Goal: Information Seeking & Learning: Learn about a topic

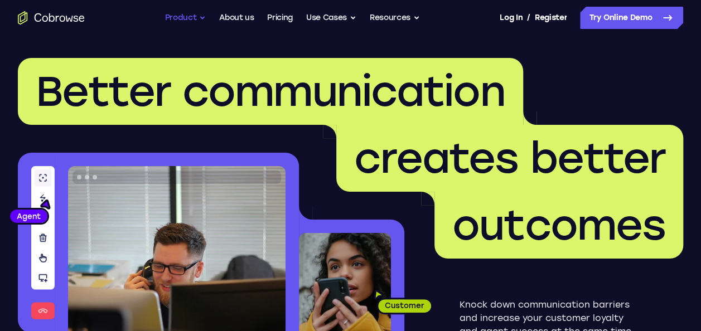
click at [178, 15] on button "Product" at bounding box center [185, 18] width 41 height 22
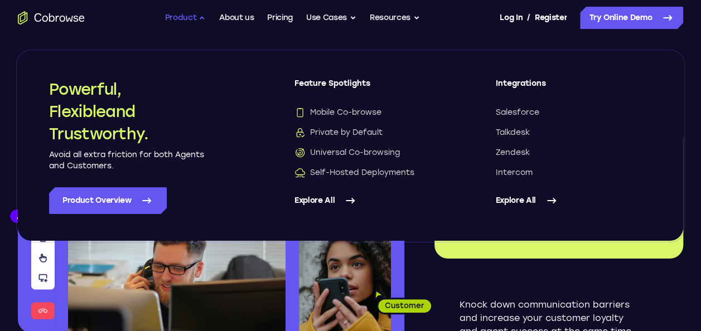
click at [178, 15] on button "Product" at bounding box center [185, 18] width 41 height 22
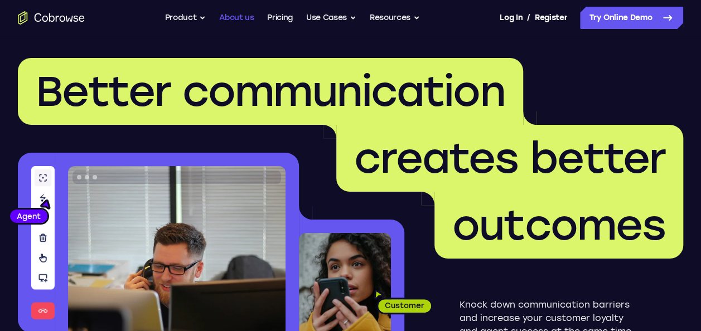
click at [252, 17] on link "About us" at bounding box center [236, 18] width 35 height 22
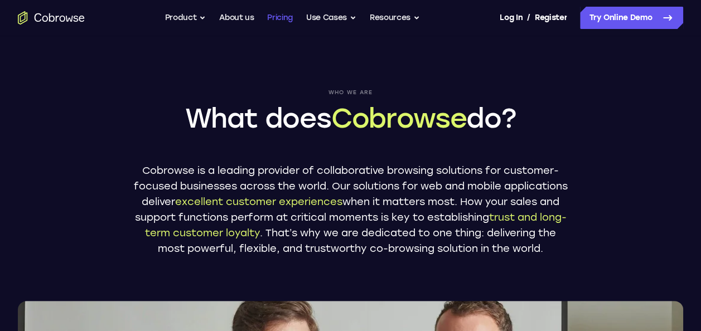
click at [272, 15] on link "Pricing" at bounding box center [280, 18] width 26 height 22
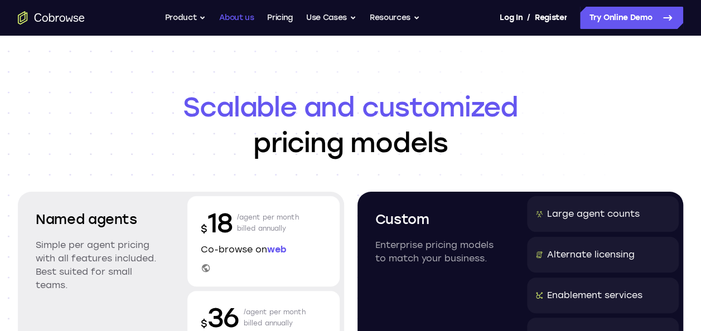
click at [227, 12] on link "About us" at bounding box center [236, 18] width 35 height 22
